Goal: Navigation & Orientation: Find specific page/section

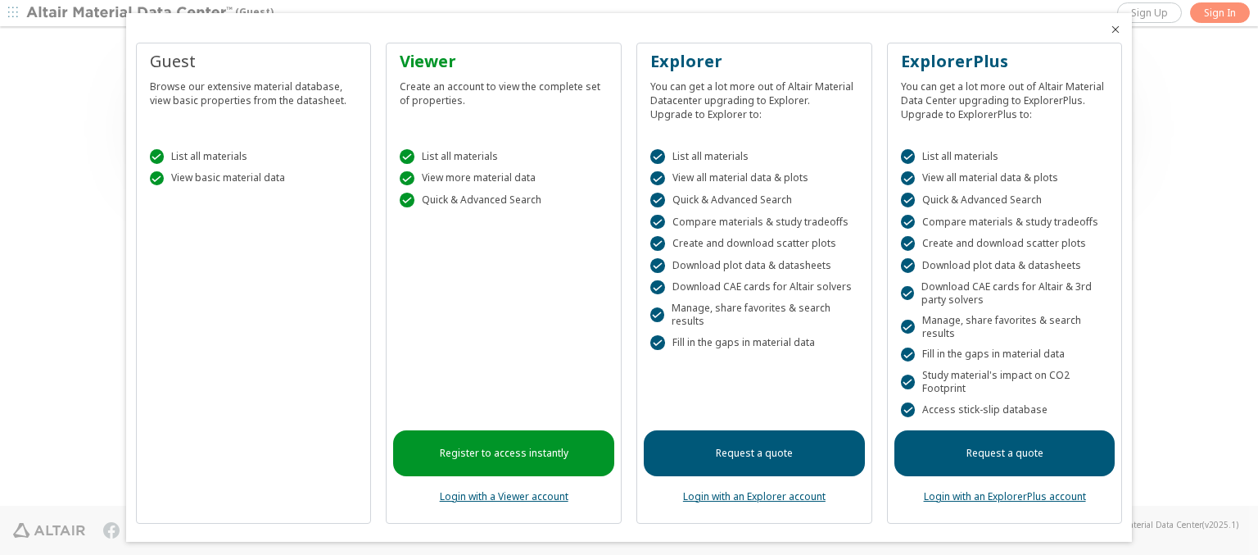
click at [1109, 29] on icon "Close" at bounding box center [1115, 29] width 13 height 13
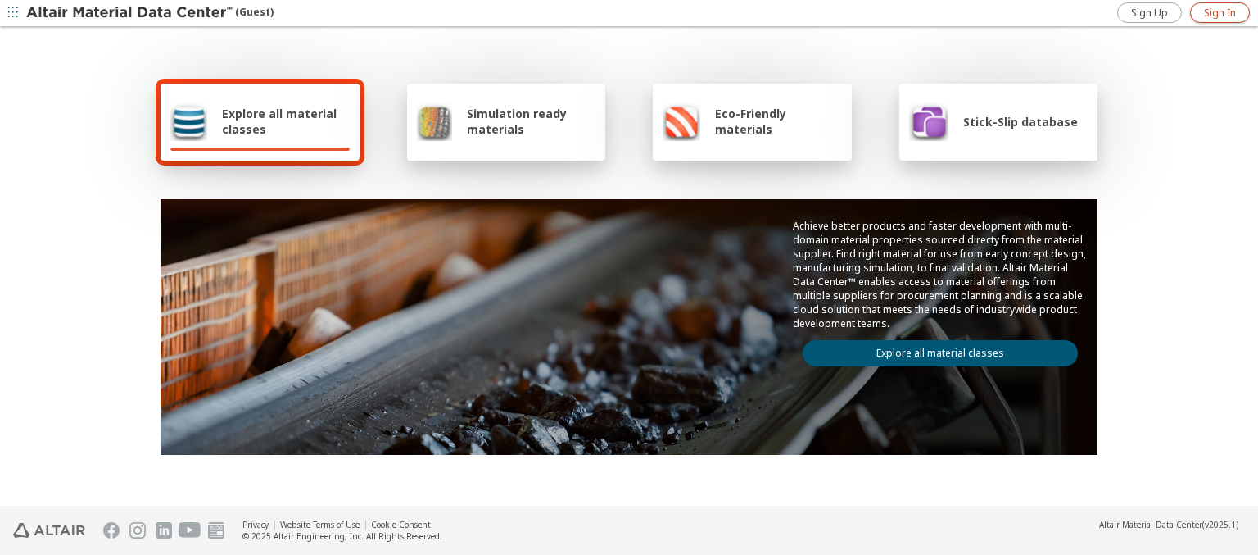
click at [1220, 12] on span "Sign In" at bounding box center [1220, 13] width 32 height 13
click at [130, 13] on img at bounding box center [130, 13] width 209 height 16
click at [279, 121] on span "Explore all material classes" at bounding box center [286, 121] width 128 height 31
click at [934, 349] on link "Explore all material classes" at bounding box center [940, 353] width 275 height 26
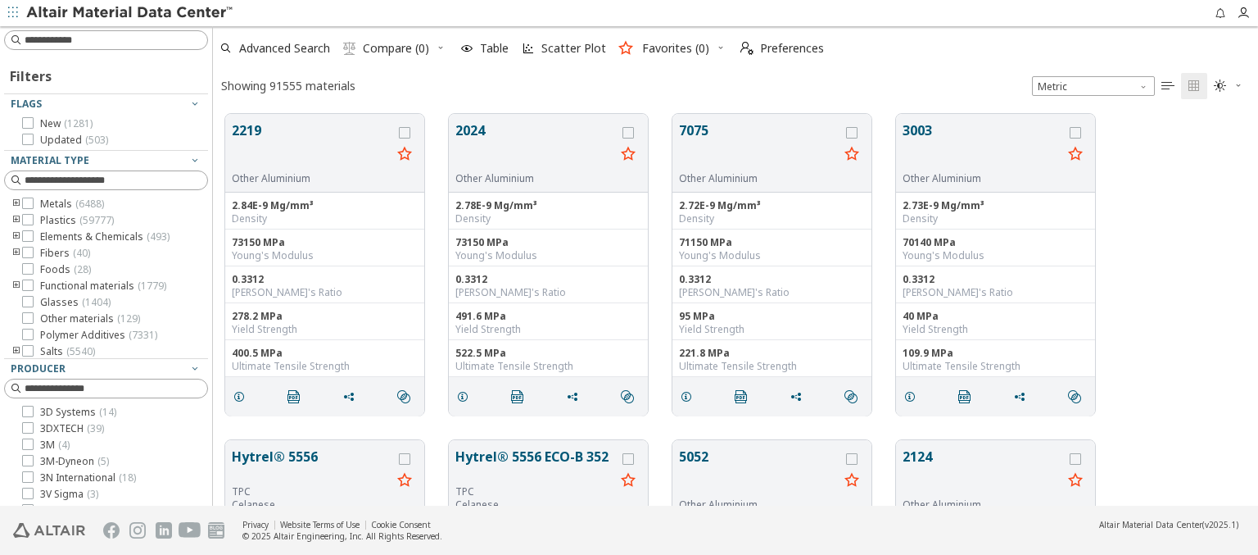
scroll to position [392, 1032]
click at [777, 48] on span "Preferences" at bounding box center [792, 48] width 64 height 11
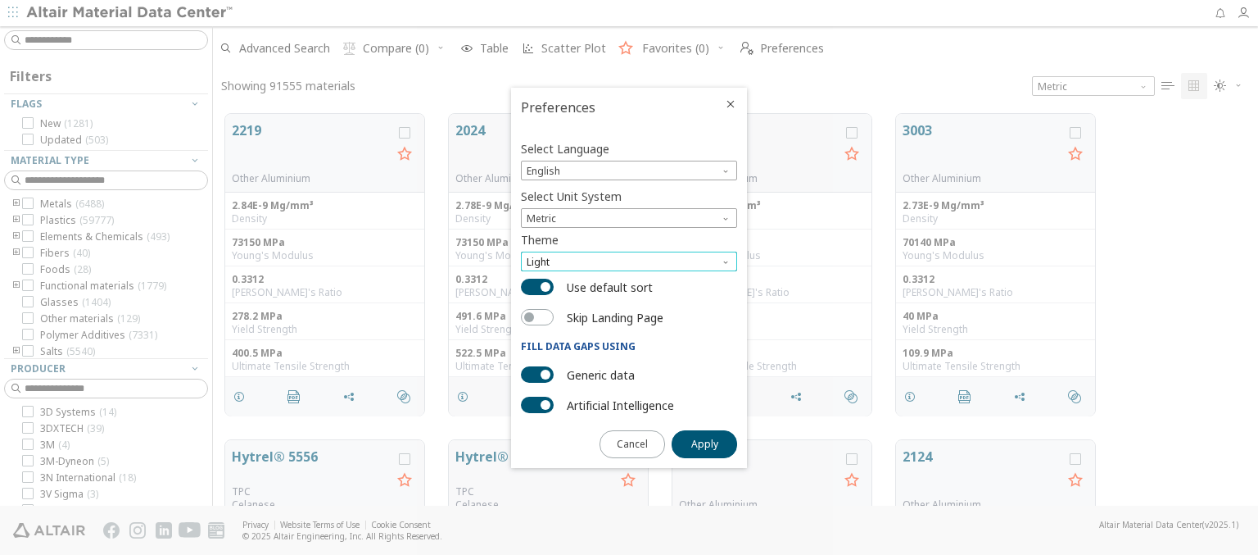
click at [629, 261] on span "Light" at bounding box center [629, 261] width 216 height 20
click at [539, 321] on span "Dark" at bounding box center [539, 321] width 22 height 13
click at [705, 442] on span "Apply" at bounding box center [704, 443] width 27 height 13
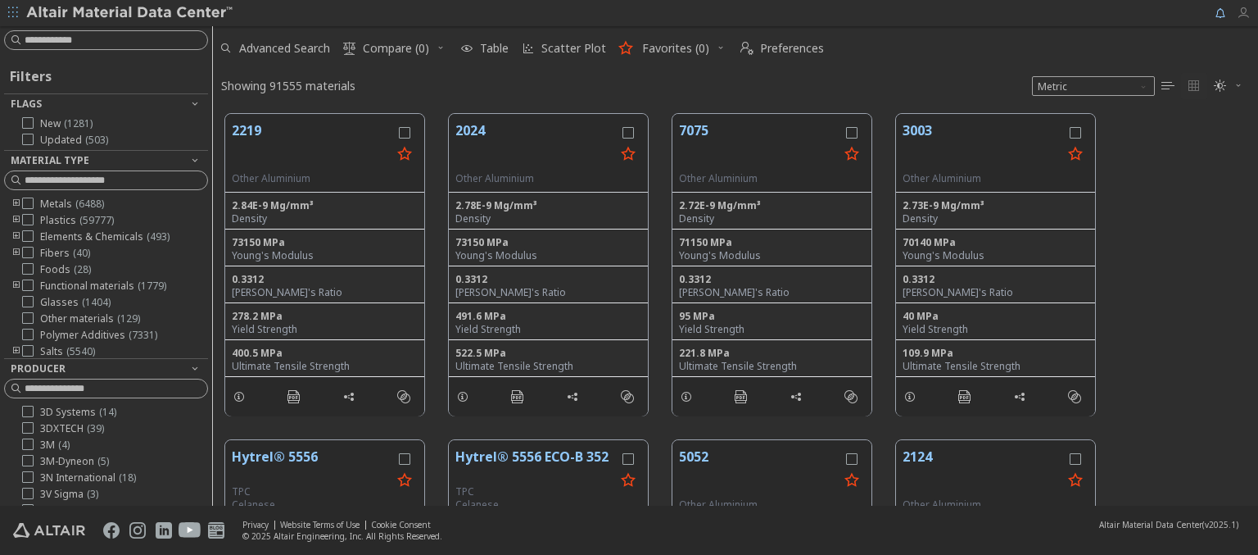
click at [1248, 13] on icon "button" at bounding box center [1243, 13] width 13 height 13
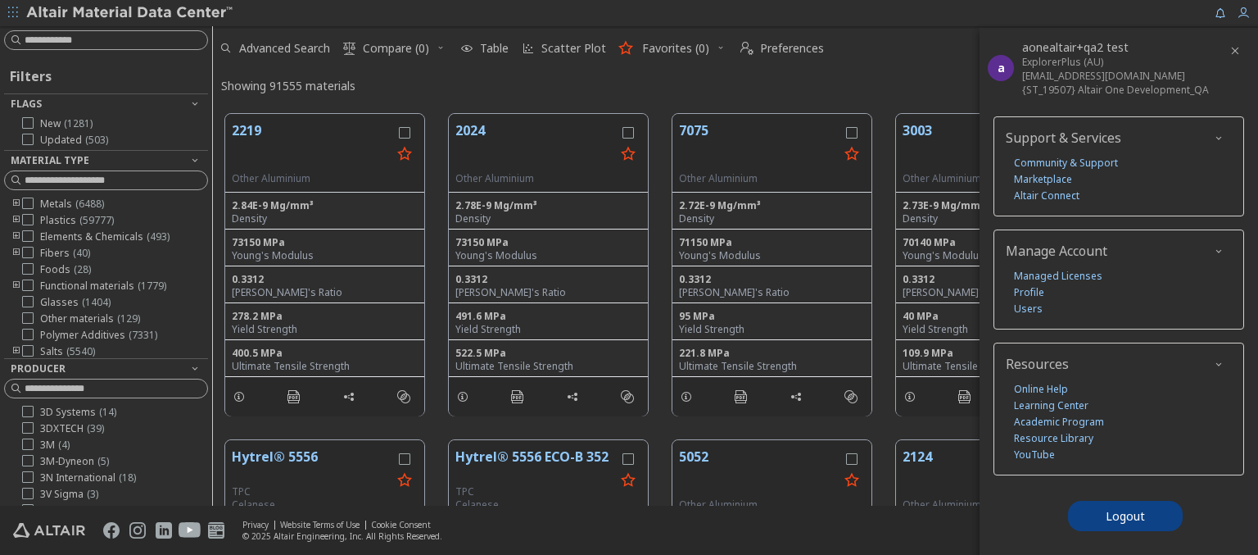
click at [130, 13] on img at bounding box center [130, 13] width 209 height 16
